Goal: Find specific fact: Find specific fact

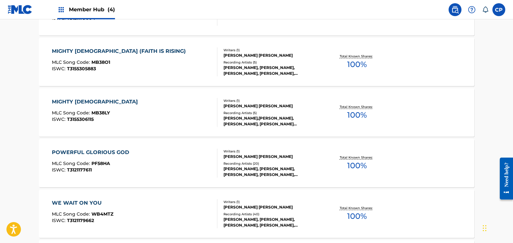
scroll to position [1251, 0]
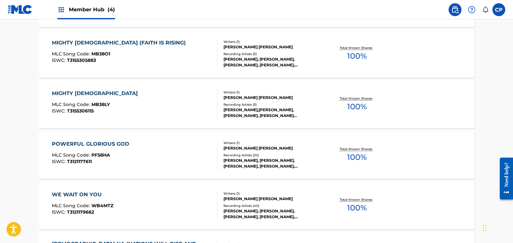
click at [114, 105] on div "MIGHTY GOD MLC Song Code : MB38LY ISWC : T3155306115" at bounding box center [135, 104] width 166 height 29
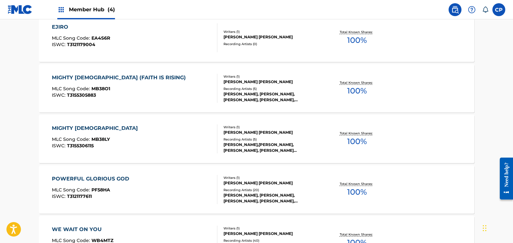
scroll to position [1235, 0]
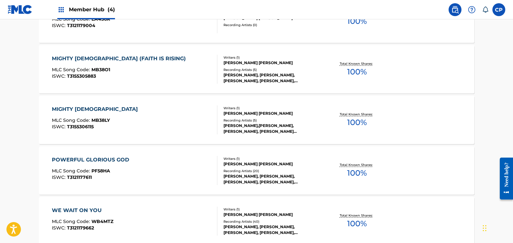
click at [120, 164] on div "POWERFUL GLORIOUS GOD MLC Song Code : PF58HA ISWC : T3121177611" at bounding box center [92, 170] width 81 height 29
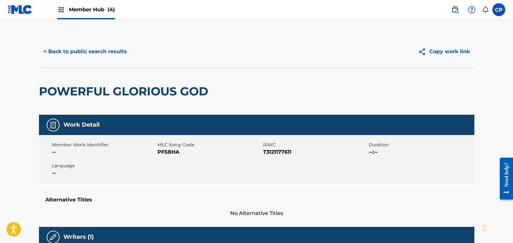
click at [169, 152] on span "PF58HA" at bounding box center [210, 152] width 104 height 8
copy span "PF58HA"
click at [92, 50] on button "< Back to public search results" at bounding box center [85, 52] width 92 height 16
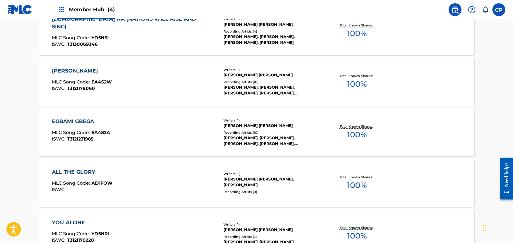
scroll to position [1942, 0]
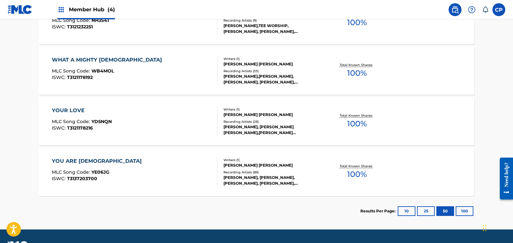
click at [97, 172] on span "YE06JG" at bounding box center [101, 172] width 18 height 6
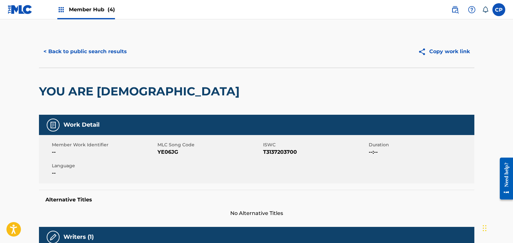
click at [173, 152] on span "YE06JG" at bounding box center [210, 152] width 104 height 8
copy span "YE06JG"
click at [90, 54] on button "< Back to public search results" at bounding box center [85, 52] width 92 height 16
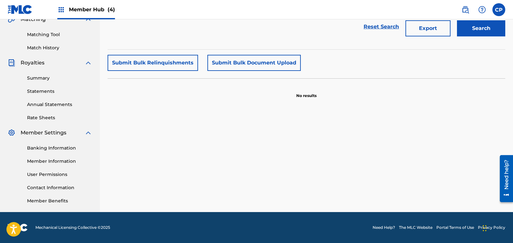
click at [82, 8] on span "Member Hub (4)" at bounding box center [92, 9] width 46 height 7
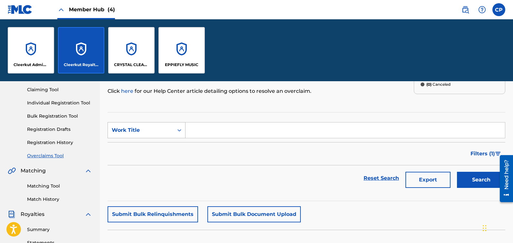
scroll to position [218, 0]
